Goal: Task Accomplishment & Management: Manage account settings

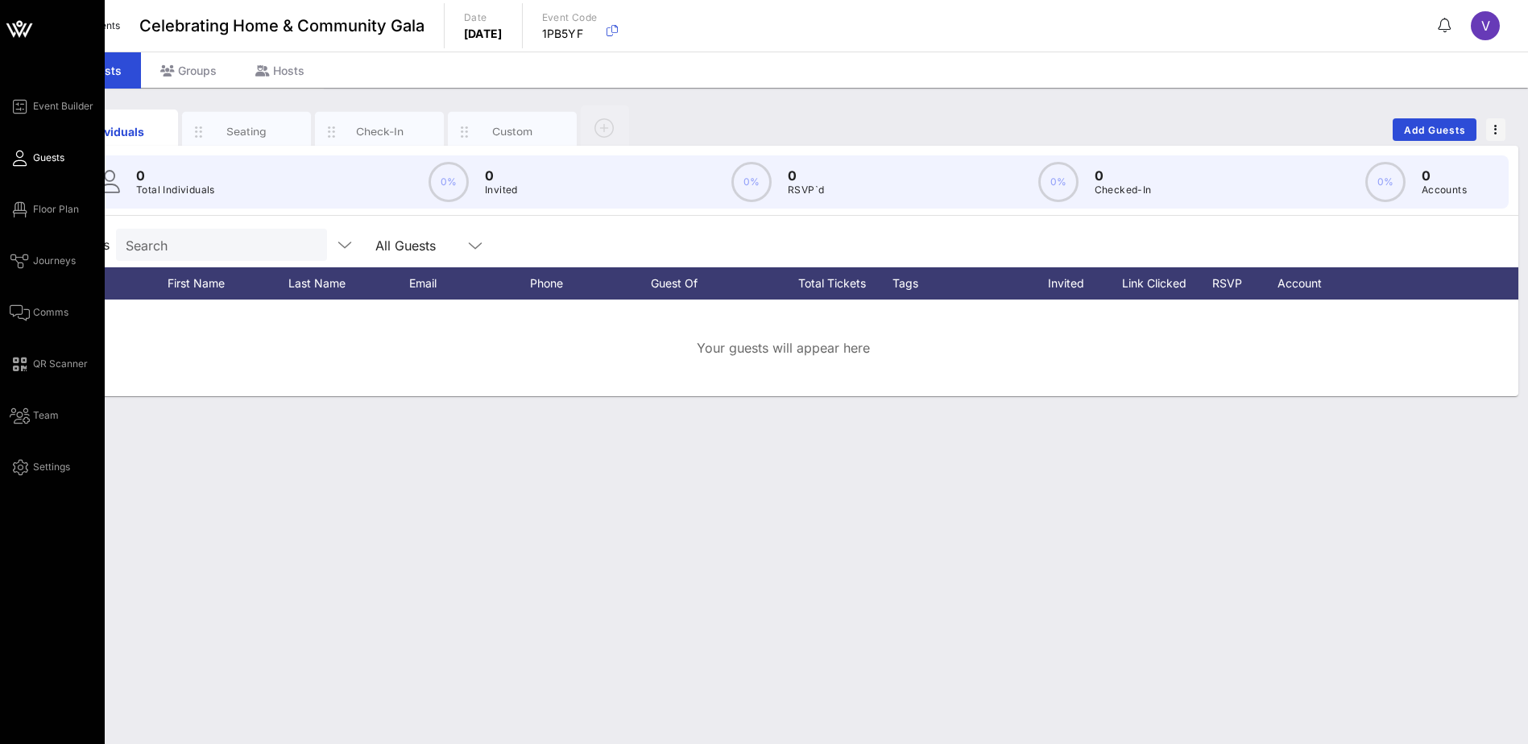
click at [16, 18] on icon at bounding box center [19, 29] width 39 height 39
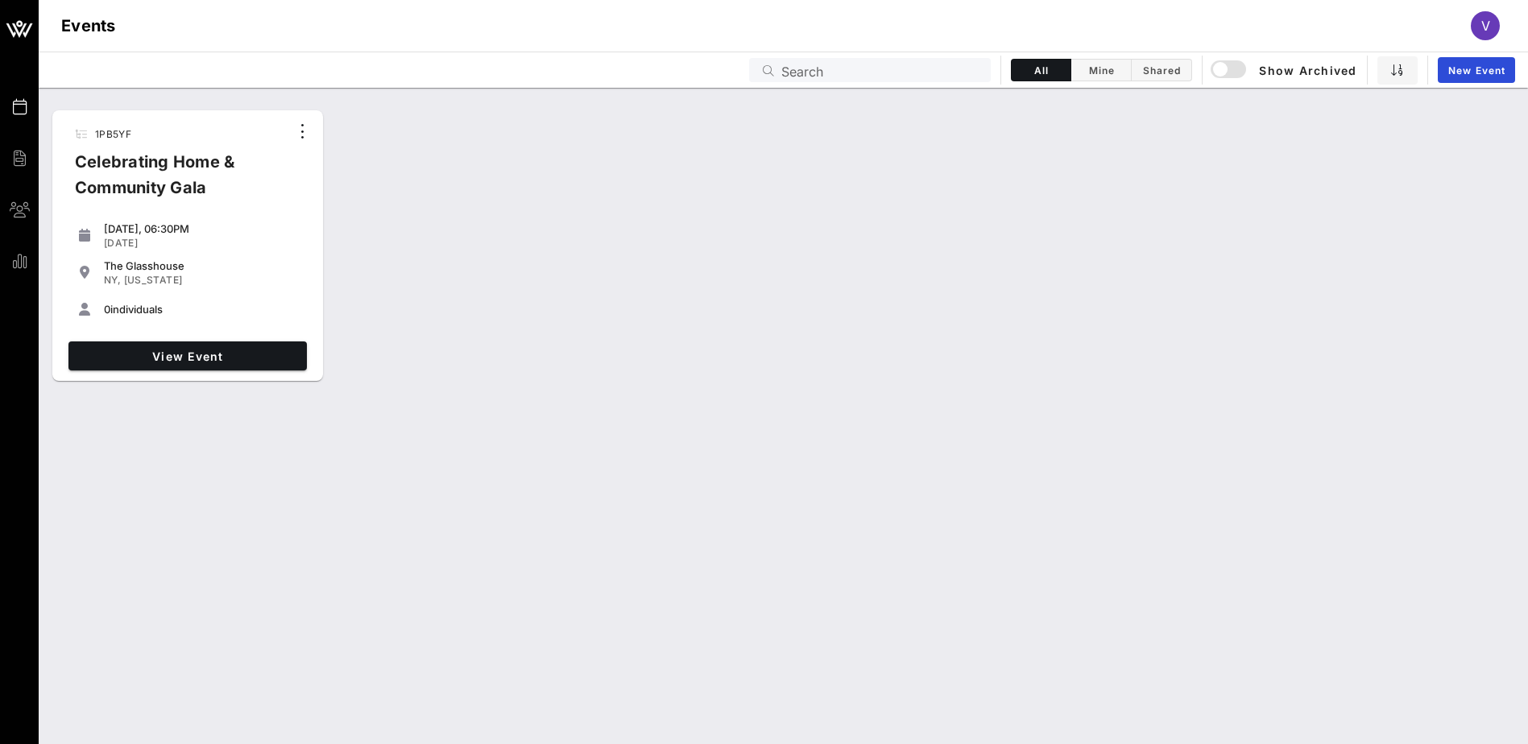
click at [1484, 27] on span "V" at bounding box center [1485, 26] width 9 height 16
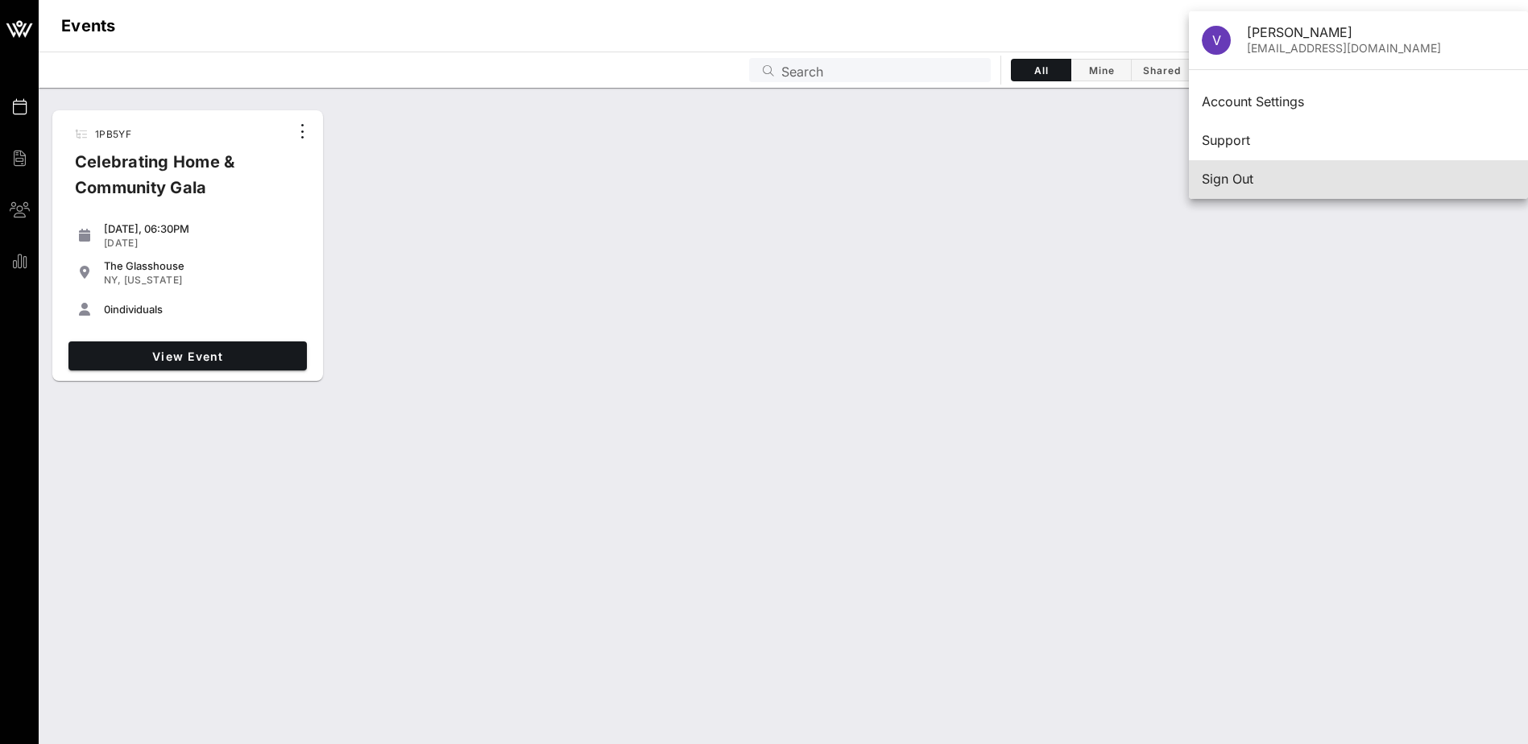
click at [1204, 172] on div "Sign Out" at bounding box center [1358, 179] width 313 height 15
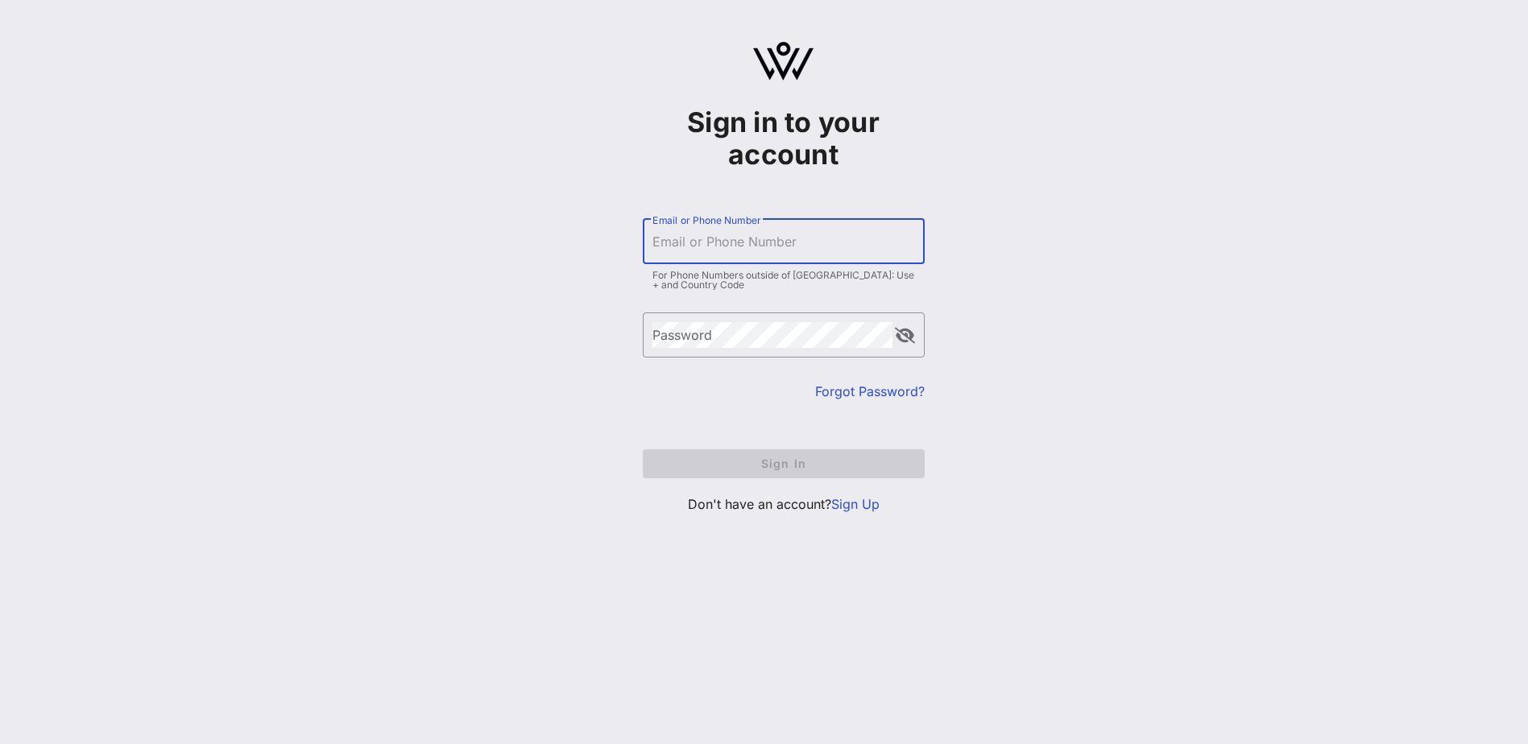
click at [676, 234] on div "Email or Phone Number" at bounding box center [784, 241] width 263 height 45
type input "[EMAIL_ADDRESS][DOMAIN_NAME]"
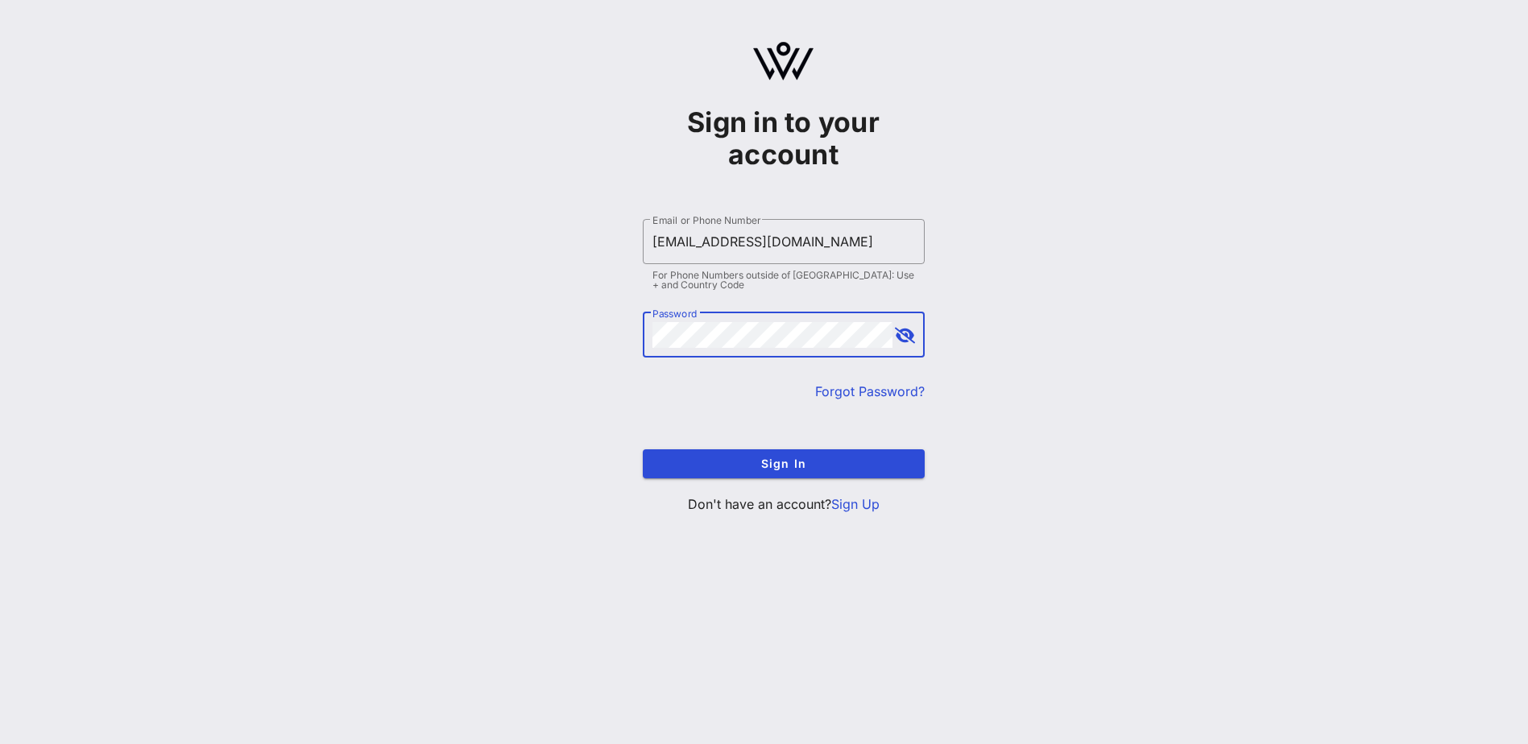
click at [643, 450] on button "Sign In" at bounding box center [784, 464] width 282 height 29
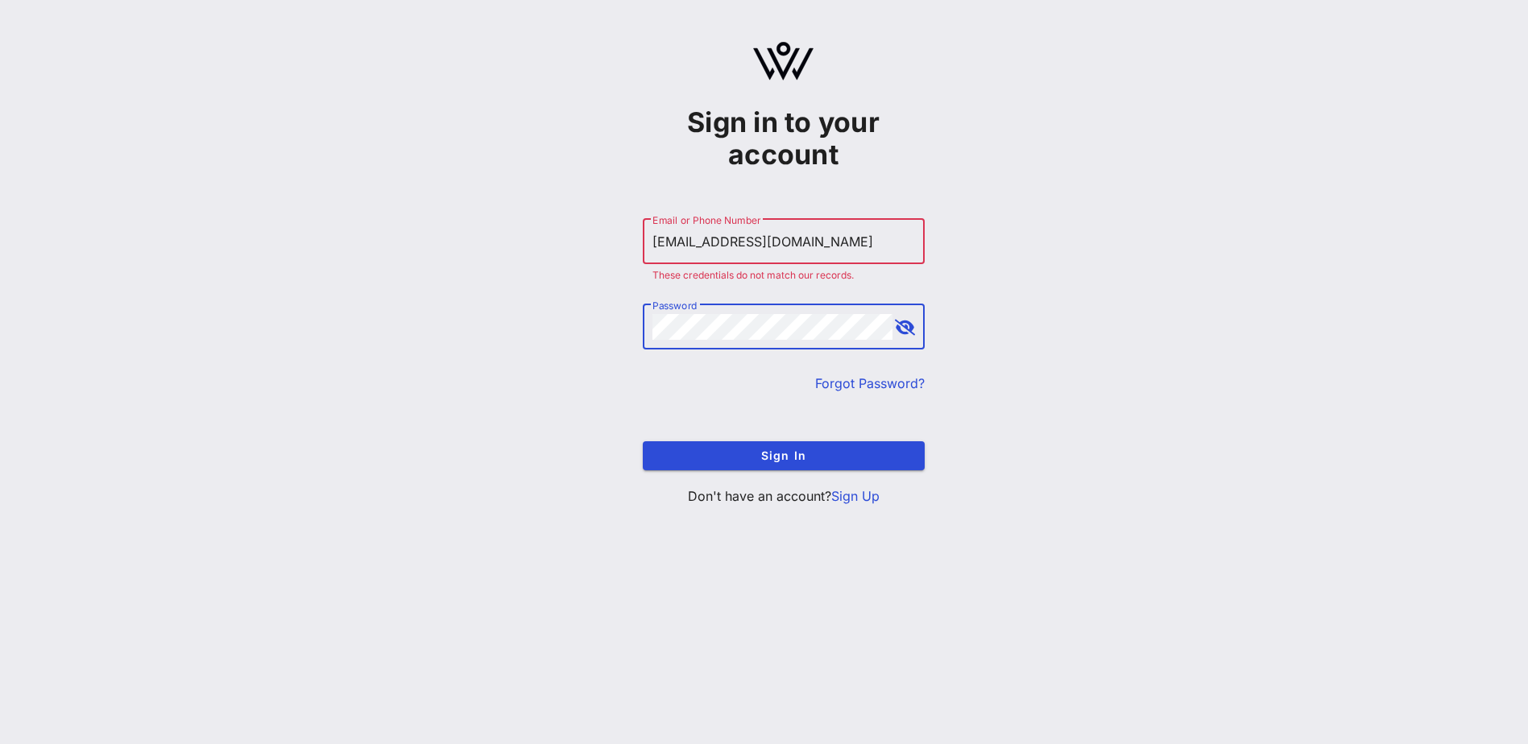
click at [651, 323] on div "​ Password" at bounding box center [784, 327] width 282 height 45
click at [643, 441] on button "Sign In" at bounding box center [784, 455] width 282 height 29
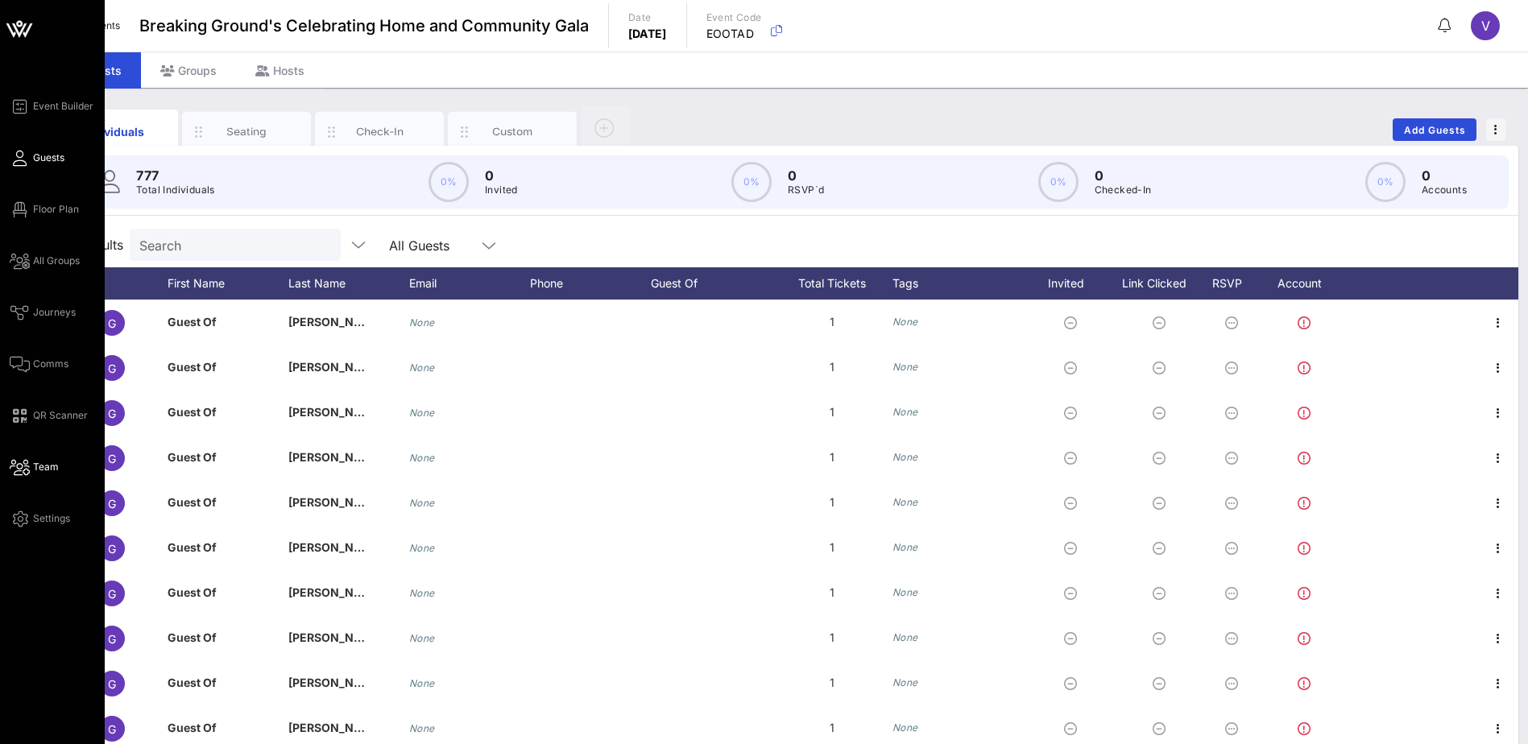
click at [44, 466] on span "Team" at bounding box center [46, 467] width 26 height 15
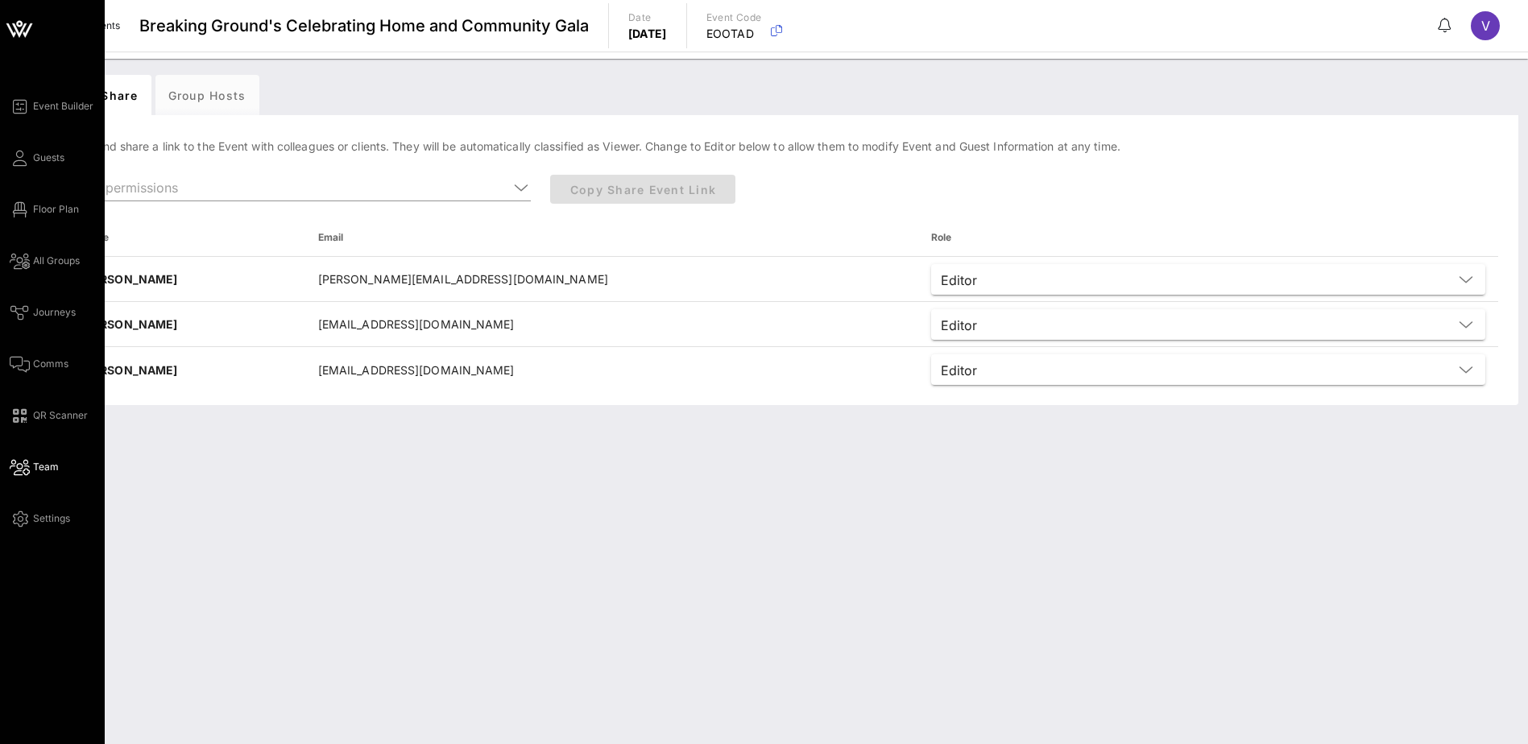
click at [22, 26] on icon at bounding box center [19, 24] width 6 height 6
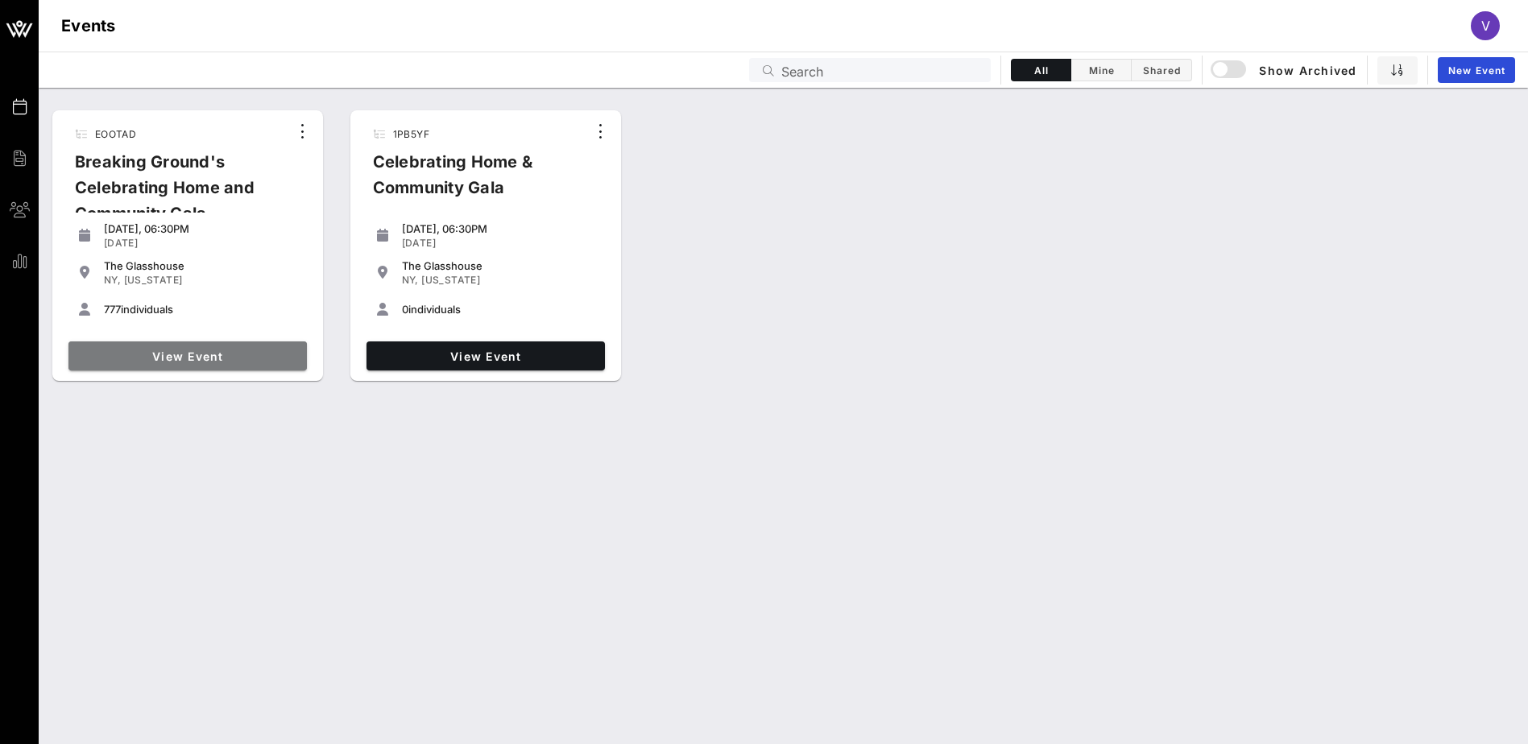
click at [193, 357] on span "View Event" at bounding box center [188, 357] width 226 height 14
